Goal: Transaction & Acquisition: Purchase product/service

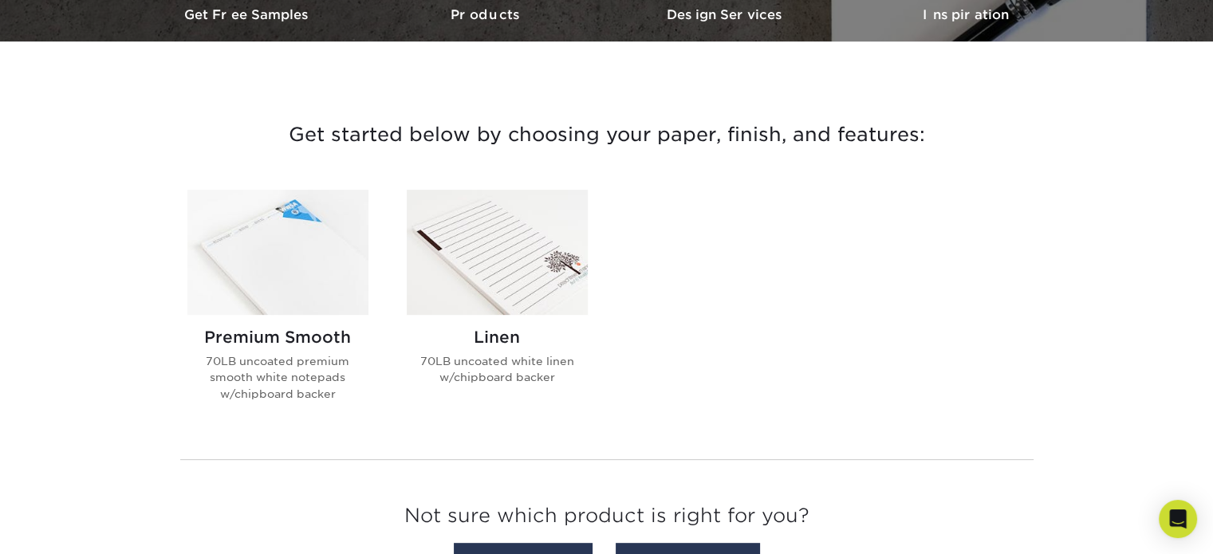
scroll to position [523, 0]
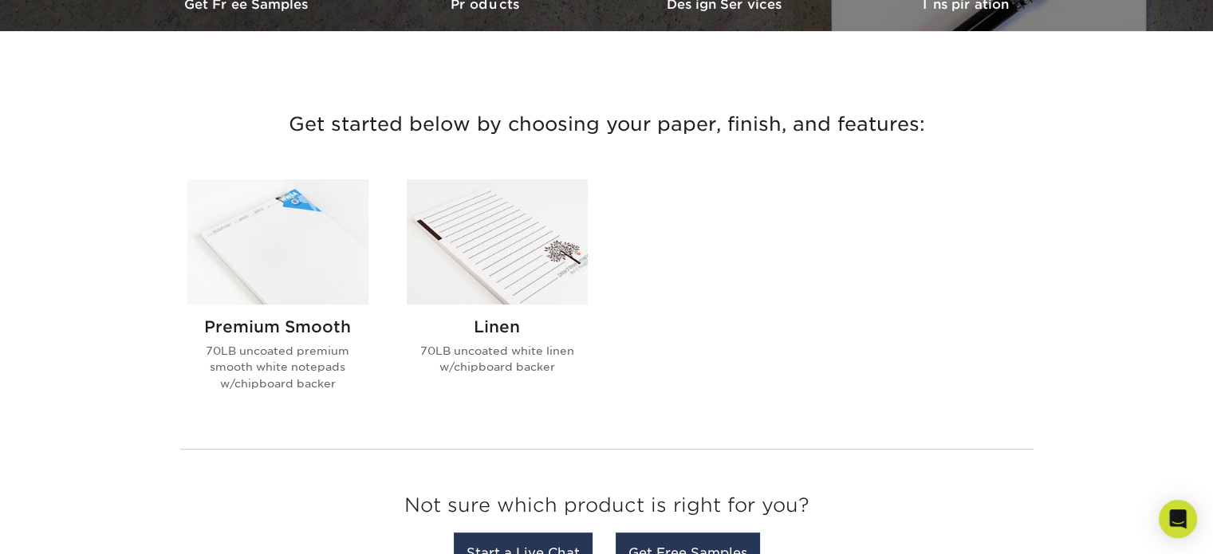
click at [1205, 245] on div "Get started below by choosing your paper, finish, and features: Filtered Matche…" at bounding box center [606, 344] width 1213 height 550
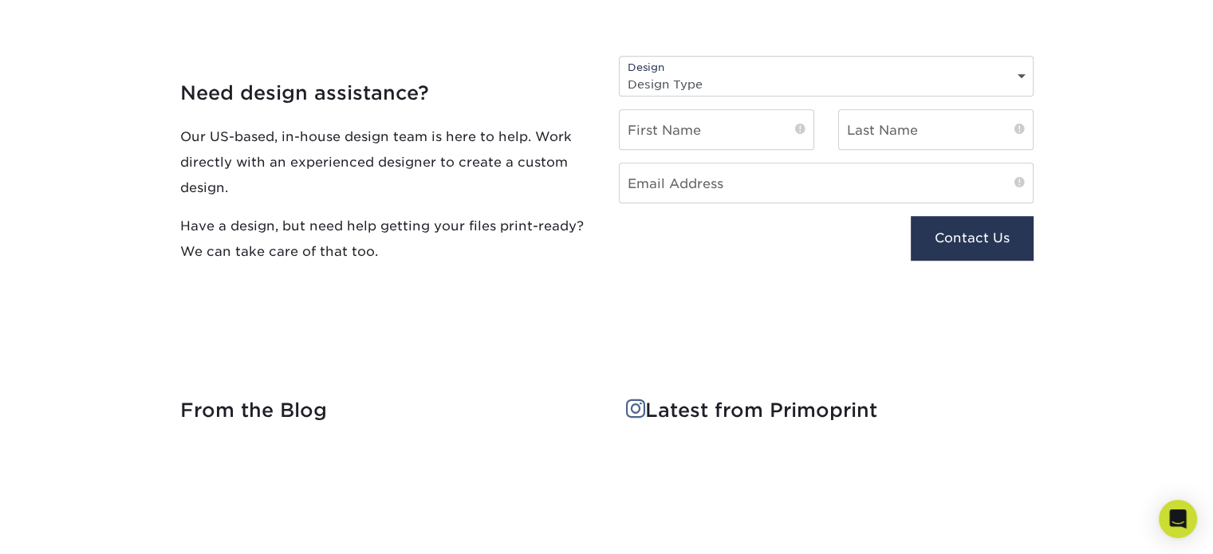
scroll to position [1297, 0]
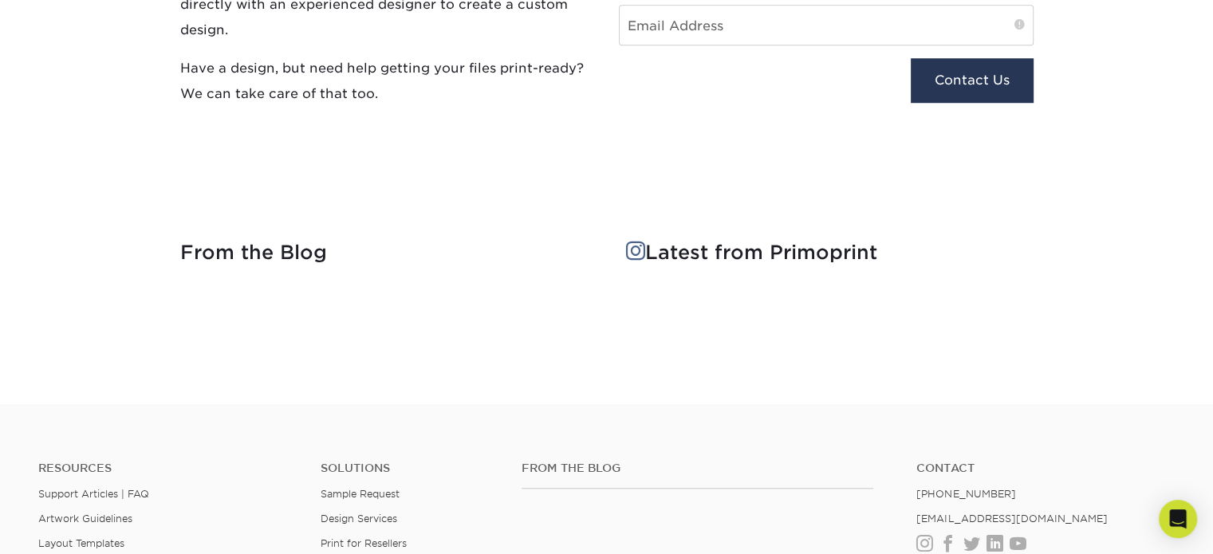
click at [1187, 433] on div "Resources Support Articles | FAQ Artwork Guidelines Layout Templates Custom Ord…" at bounding box center [606, 556] width 1213 height 264
drag, startPoint x: 1187, startPoint y: 433, endPoint x: 1181, endPoint y: 463, distance: 31.0
click at [1181, 463] on div "Resources Support Articles | FAQ Artwork Guidelines Layout Templates Custom Ord…" at bounding box center [606, 556] width 1213 height 264
click at [1181, 463] on ul "Contact (888) 822-5815 info@primoprint.com Instagram Facebook Twitter LinkedIn …" at bounding box center [1046, 506] width 282 height 89
drag, startPoint x: 1181, startPoint y: 463, endPoint x: 1191, endPoint y: 250, distance: 214.0
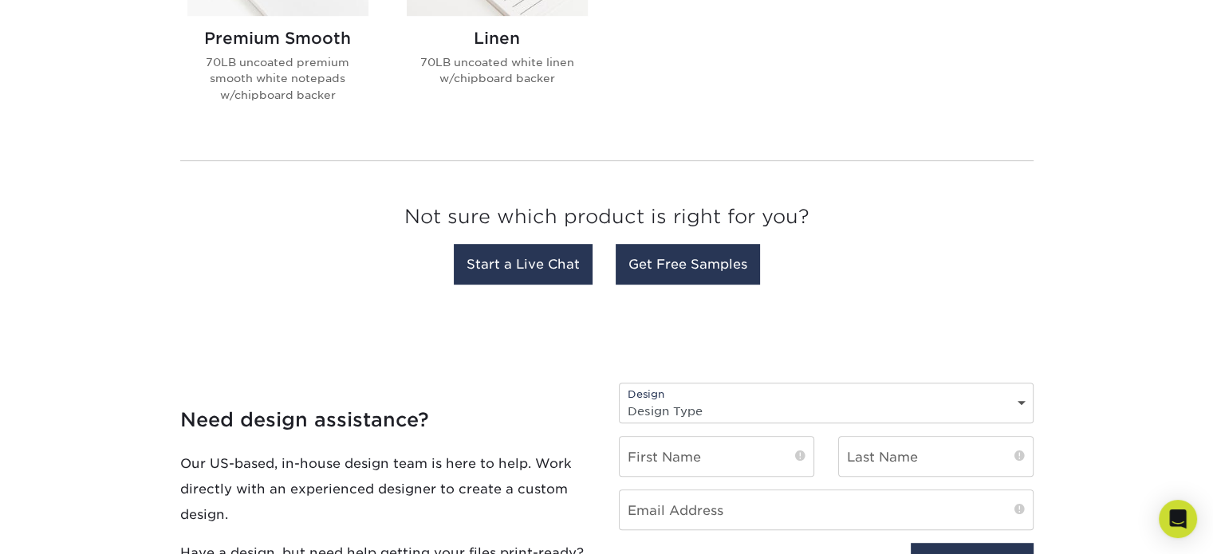
scroll to position [327, 0]
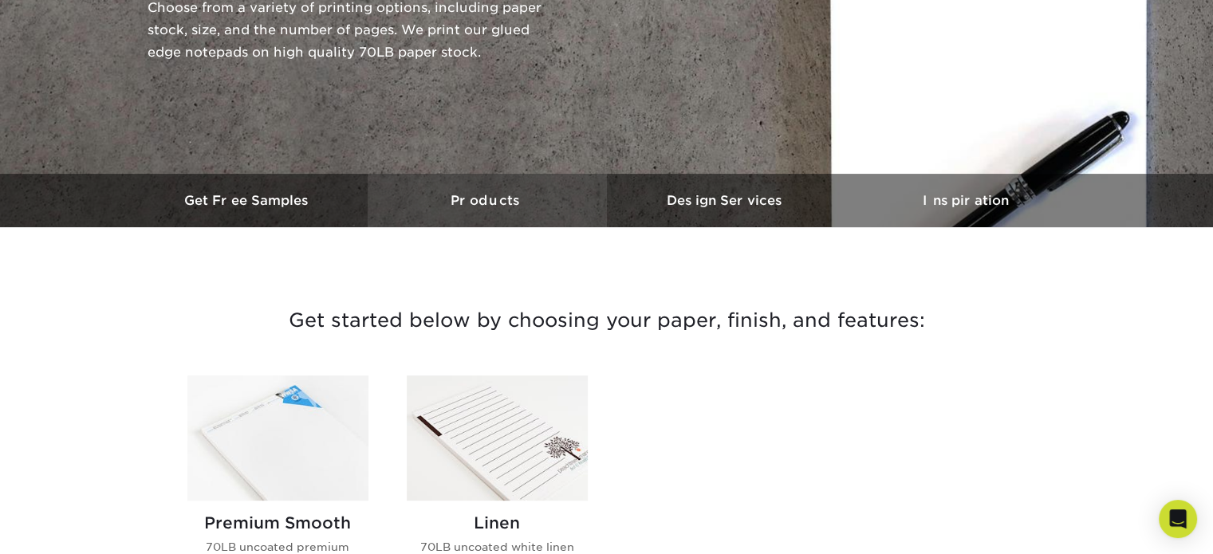
click at [506, 203] on h3 "Products" at bounding box center [487, 200] width 239 height 15
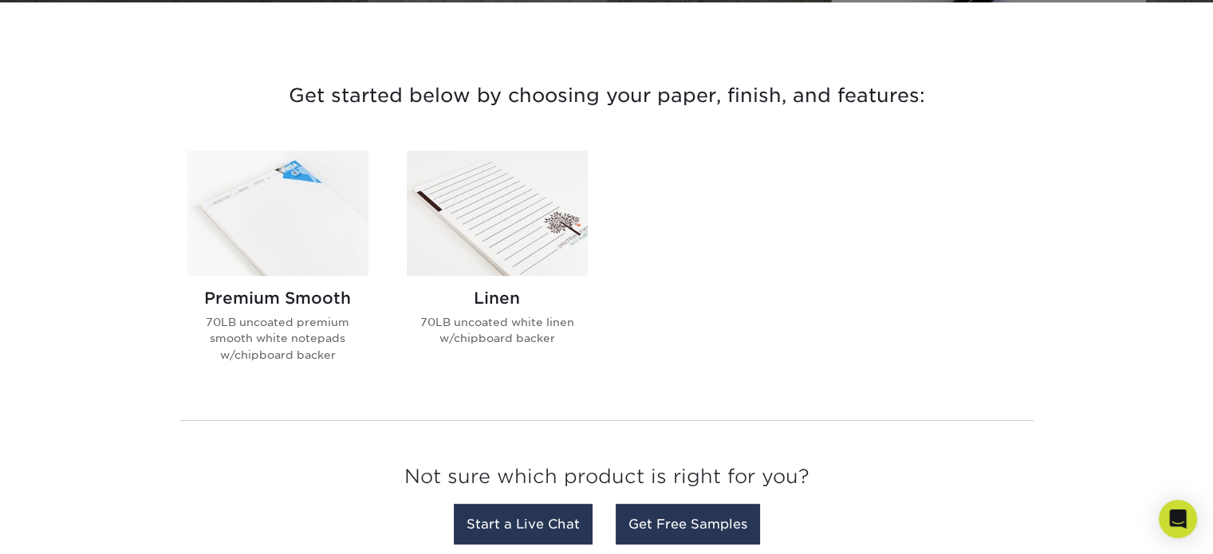
scroll to position [554, 0]
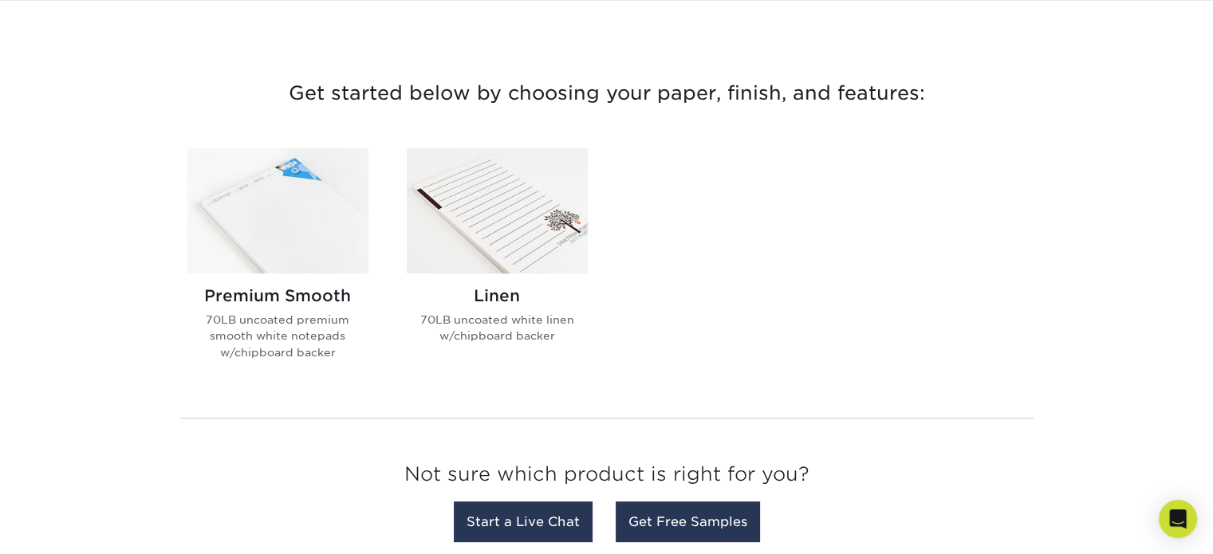
click at [506, 203] on img at bounding box center [497, 210] width 181 height 125
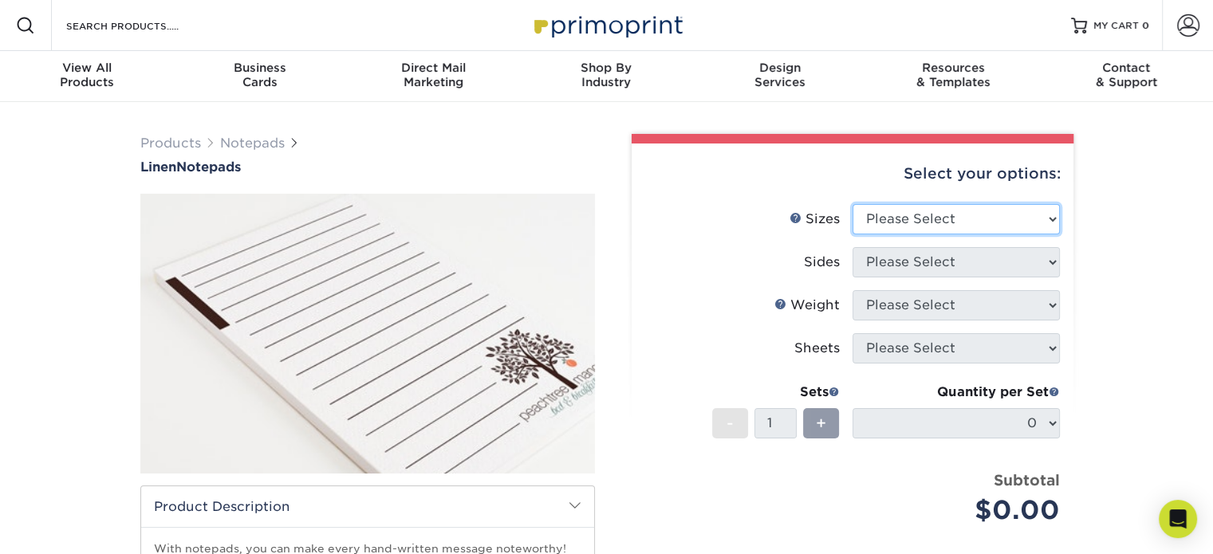
click at [1045, 215] on select "Please Select 3.5" x 8.5" 4" x 6" 4.25" x 5.5" 5.5" x 8.5" 8.5" x 11"" at bounding box center [956, 219] width 207 height 30
select select "4.00x6.00"
click at [853, 204] on select "Please Select 3.5" x 8.5" 4" x 6" 4.25" x 5.5" 5.5" x 8.5" 8.5" x 11"" at bounding box center [956, 219] width 207 height 30
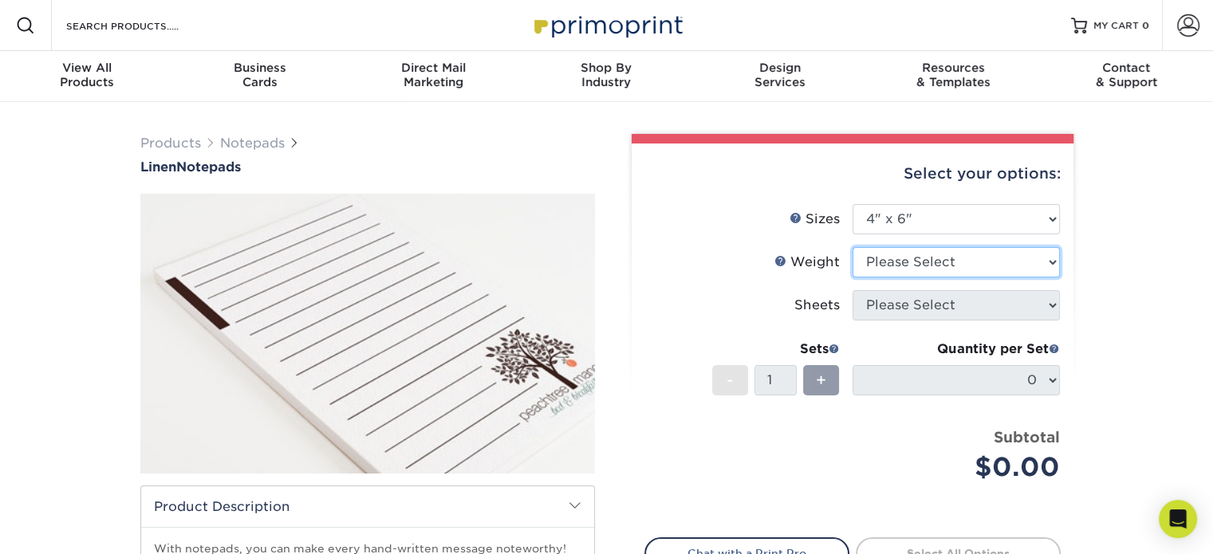
click at [1053, 264] on select "Please Select 70LBLIN" at bounding box center [956, 262] width 207 height 30
select select "70LBLIN"
click at [853, 247] on select "Please Select 70LBLIN" at bounding box center [956, 262] width 207 height 30
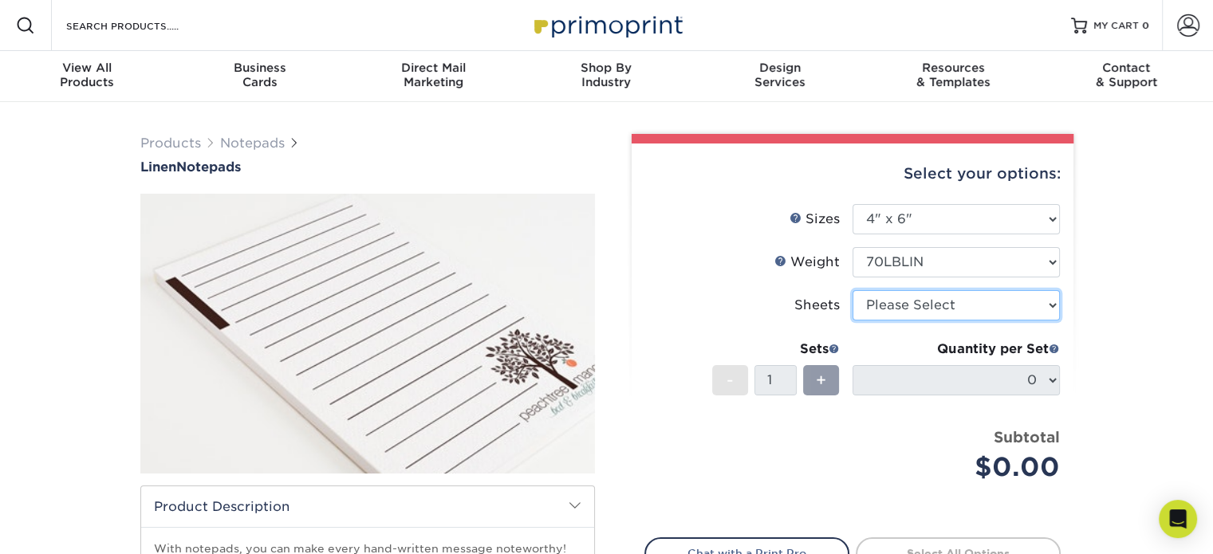
click at [1051, 305] on select "Please Select 25 50" at bounding box center [956, 305] width 207 height 30
click at [853, 290] on select "Please Select 25 50" at bounding box center [956, 305] width 207 height 30
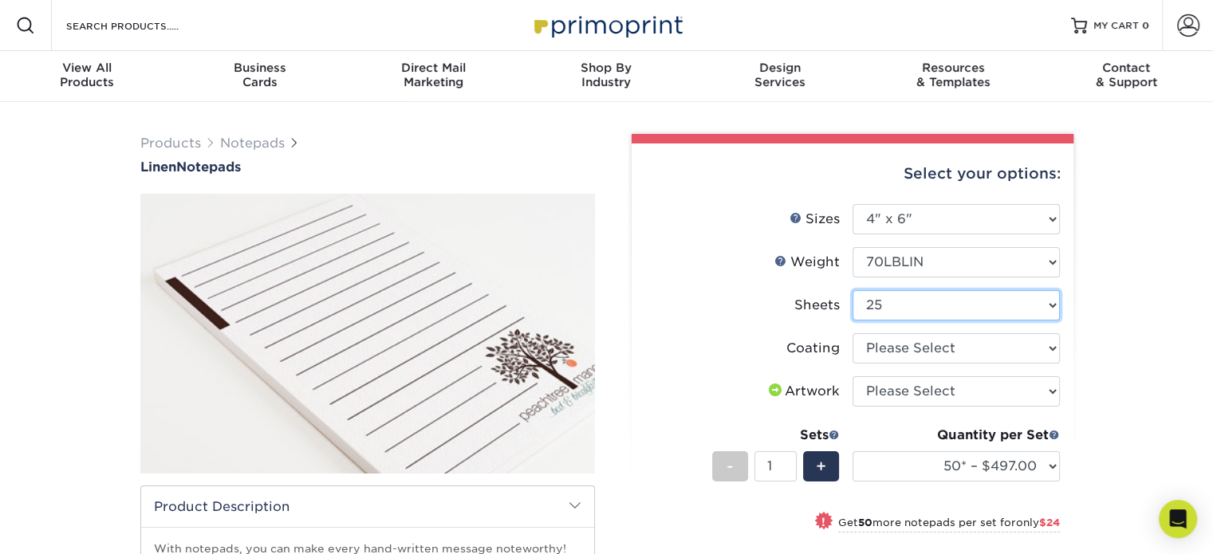
click at [1056, 302] on select "Please Select 25 50" at bounding box center [956, 305] width 207 height 30
select select "50"
click at [853, 290] on select "Please Select 25 50" at bounding box center [956, 305] width 207 height 30
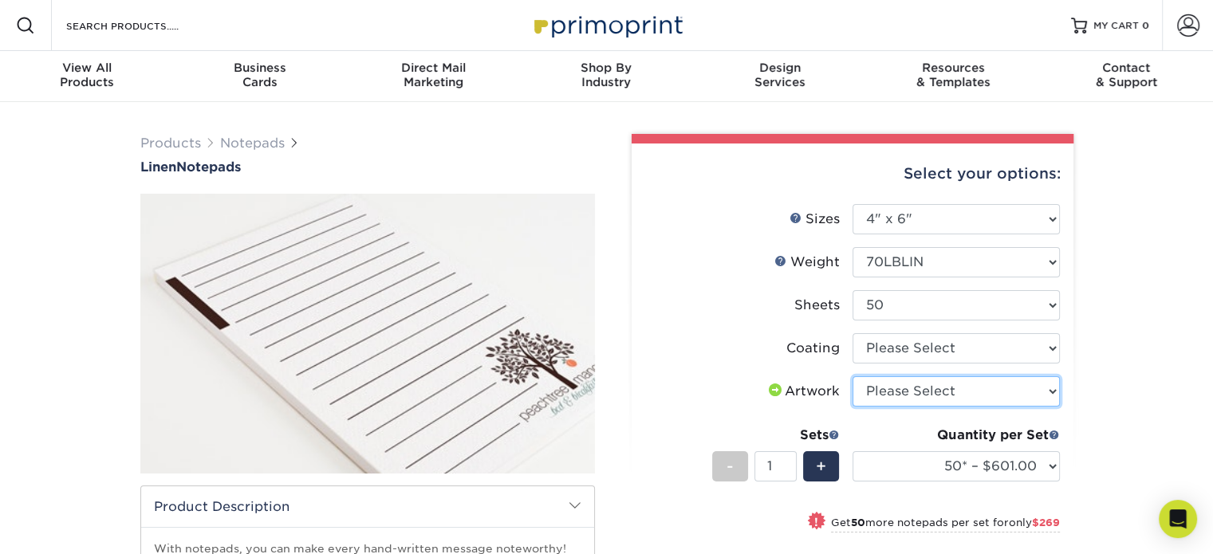
click at [1056, 388] on select "Please Select I will upload files I need a design - $50" at bounding box center [956, 392] width 207 height 30
select select "upload"
click at [853, 377] on select "Please Select I will upload files I need a design - $50" at bounding box center [956, 392] width 207 height 30
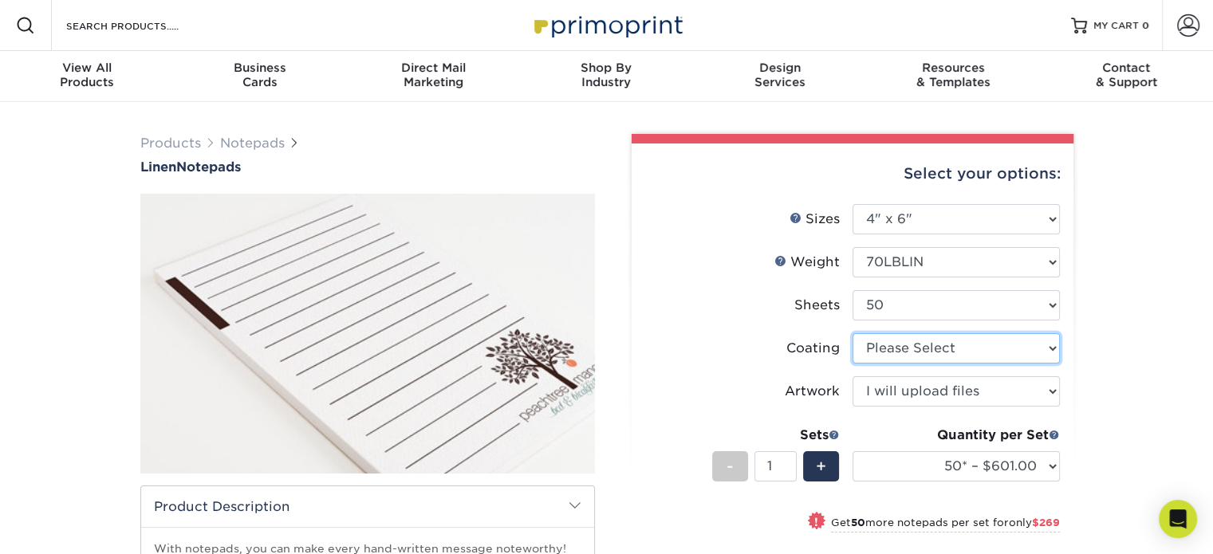
click at [1048, 345] on select at bounding box center [956, 348] width 207 height 30
